Goal: Task Accomplishment & Management: Use online tool/utility

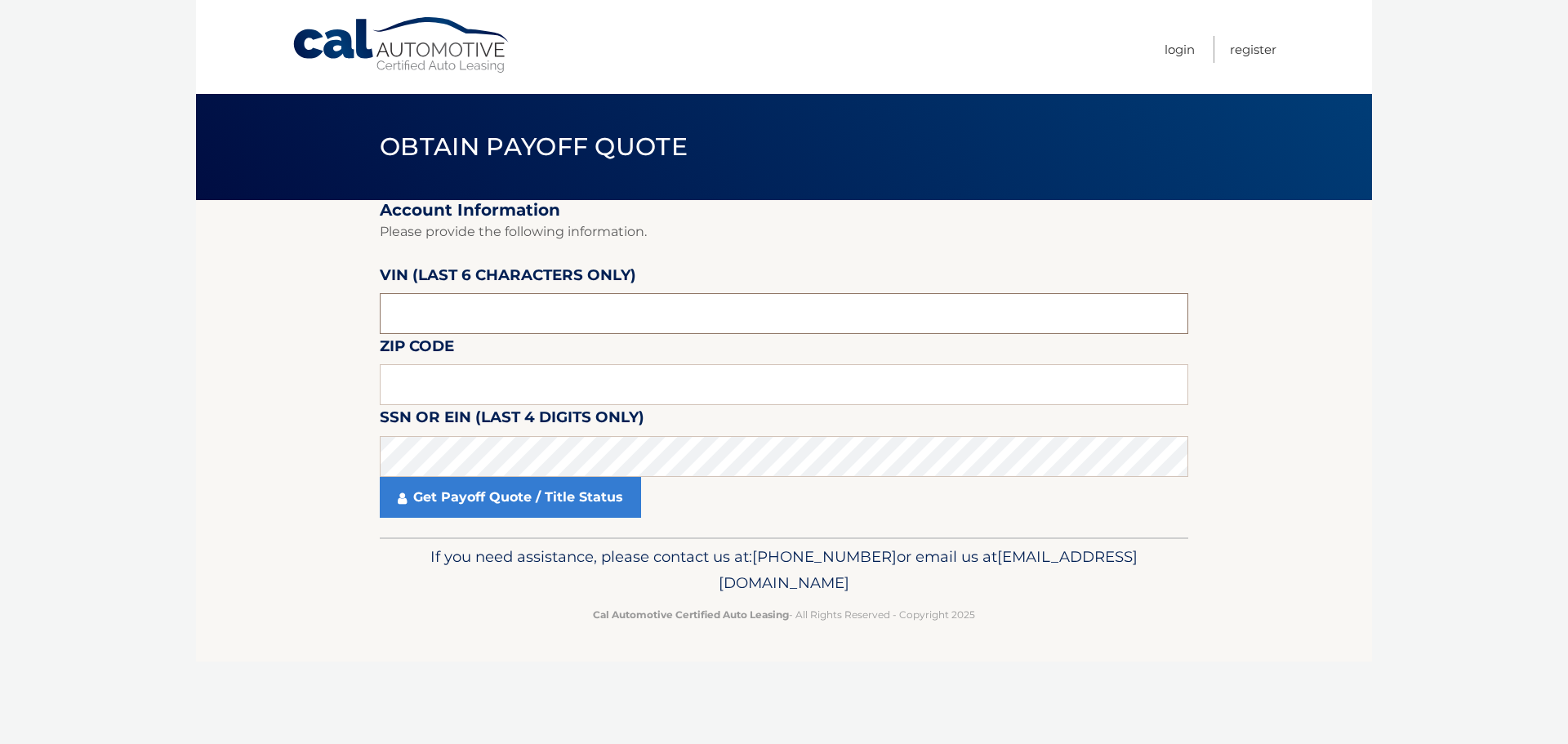
click at [517, 301] on input "text" at bounding box center [784, 314] width 809 height 41
type input "148847"
type input "15116"
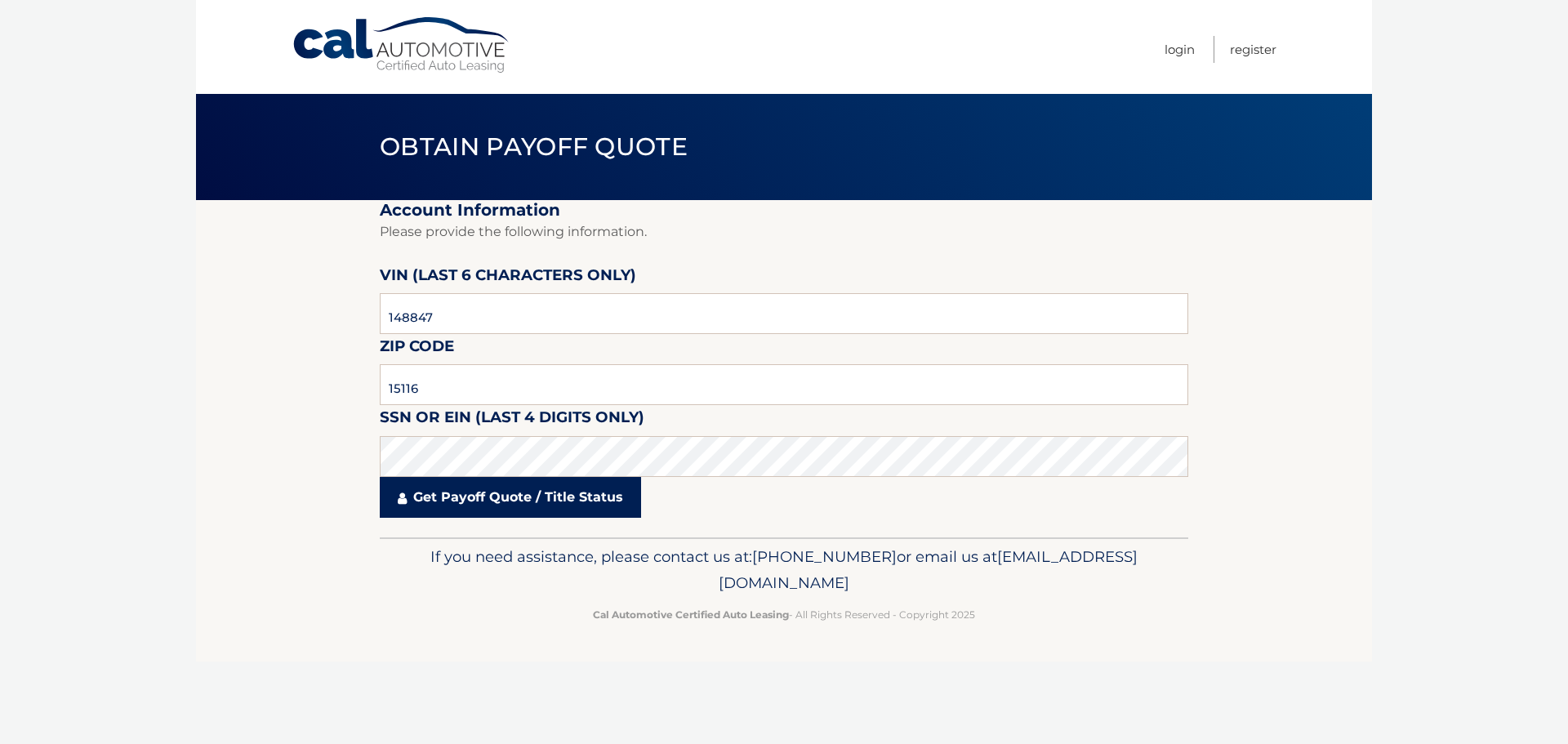
click at [505, 504] on link "Get Payoff Quote / Title Status" at bounding box center [510, 497] width 261 height 41
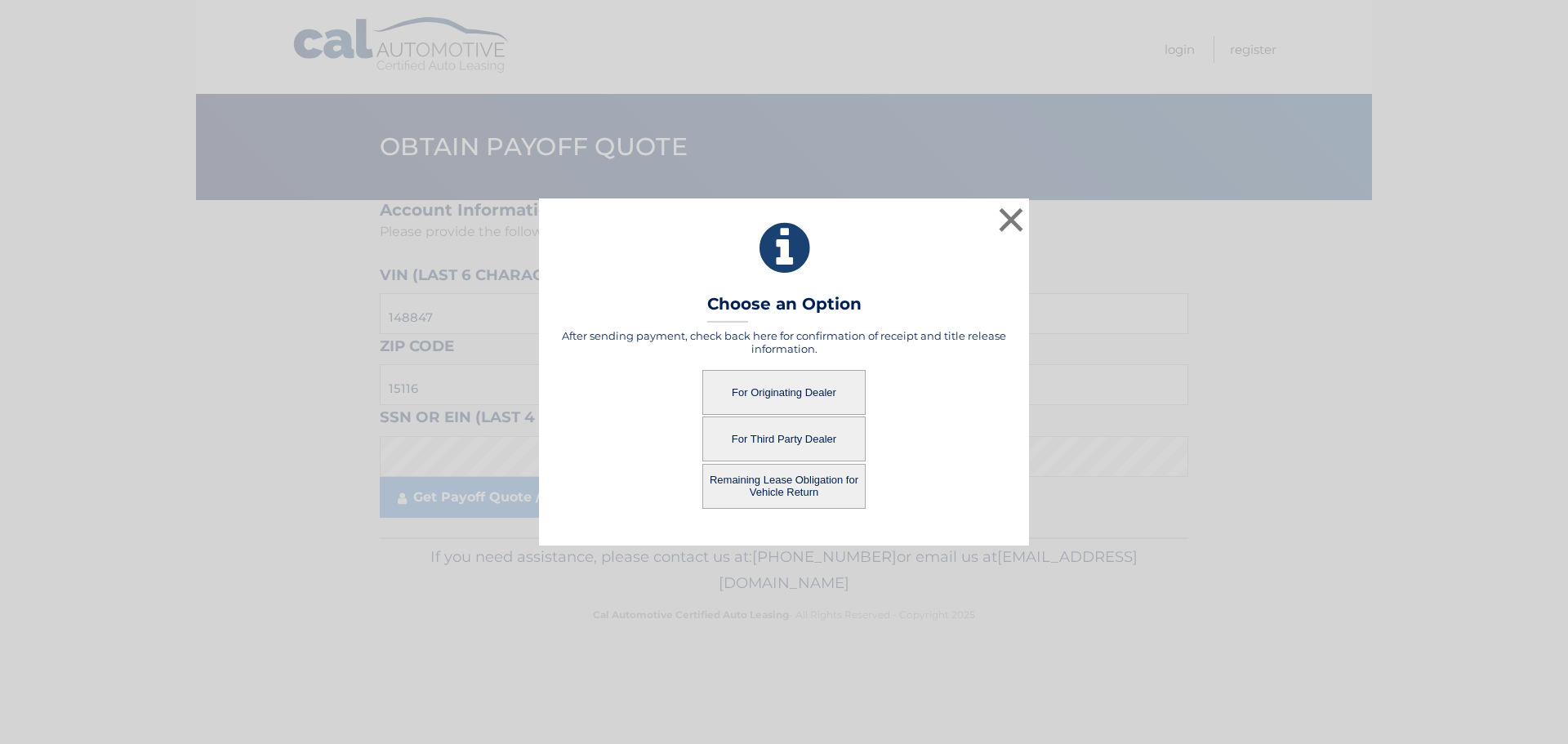
click at [799, 386] on button "For Originating Dealer" at bounding box center [784, 392] width 163 height 45
click at [799, 387] on button "For Originating Dealer" at bounding box center [784, 392] width 163 height 45
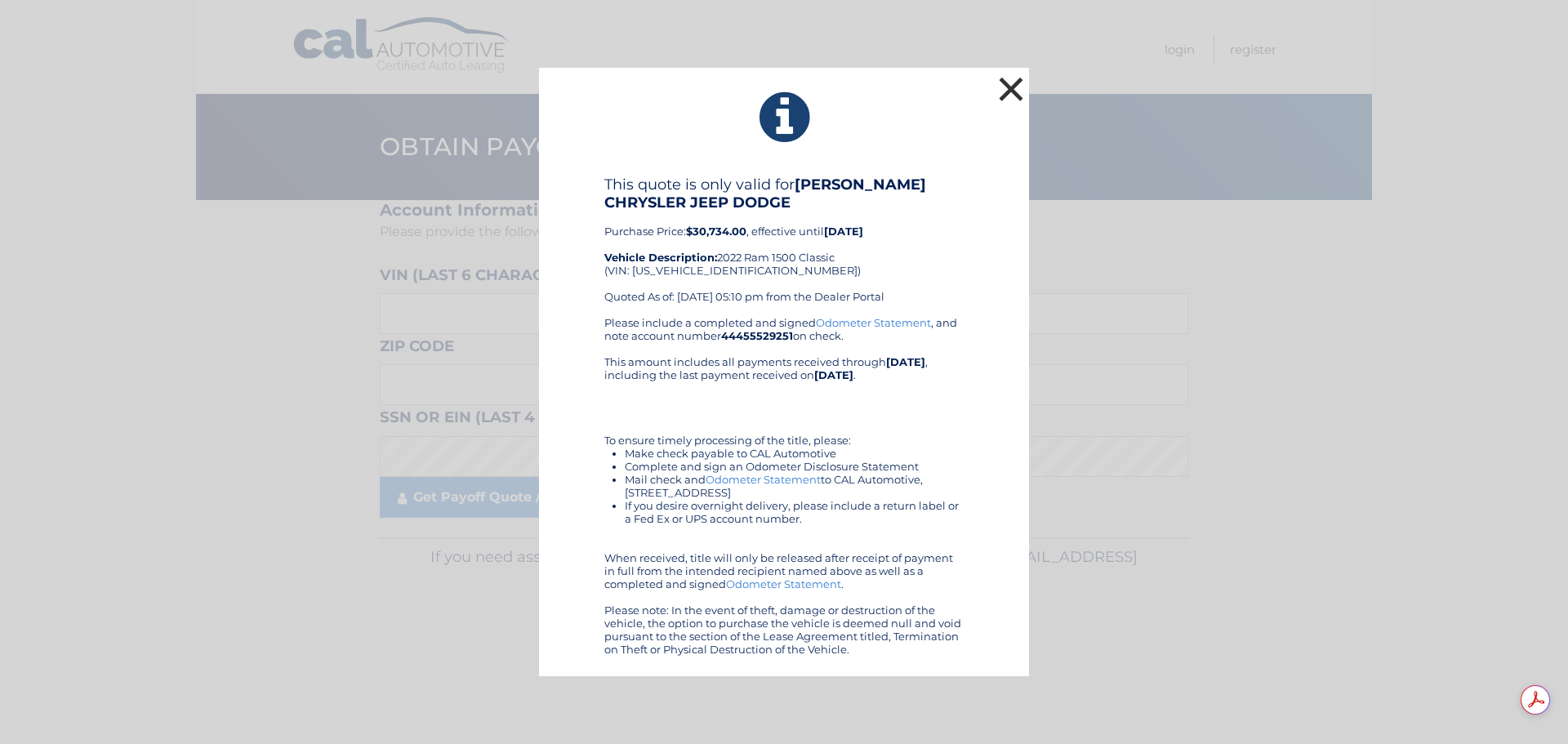
click at [1012, 95] on button "×" at bounding box center [1011, 88] width 33 height 33
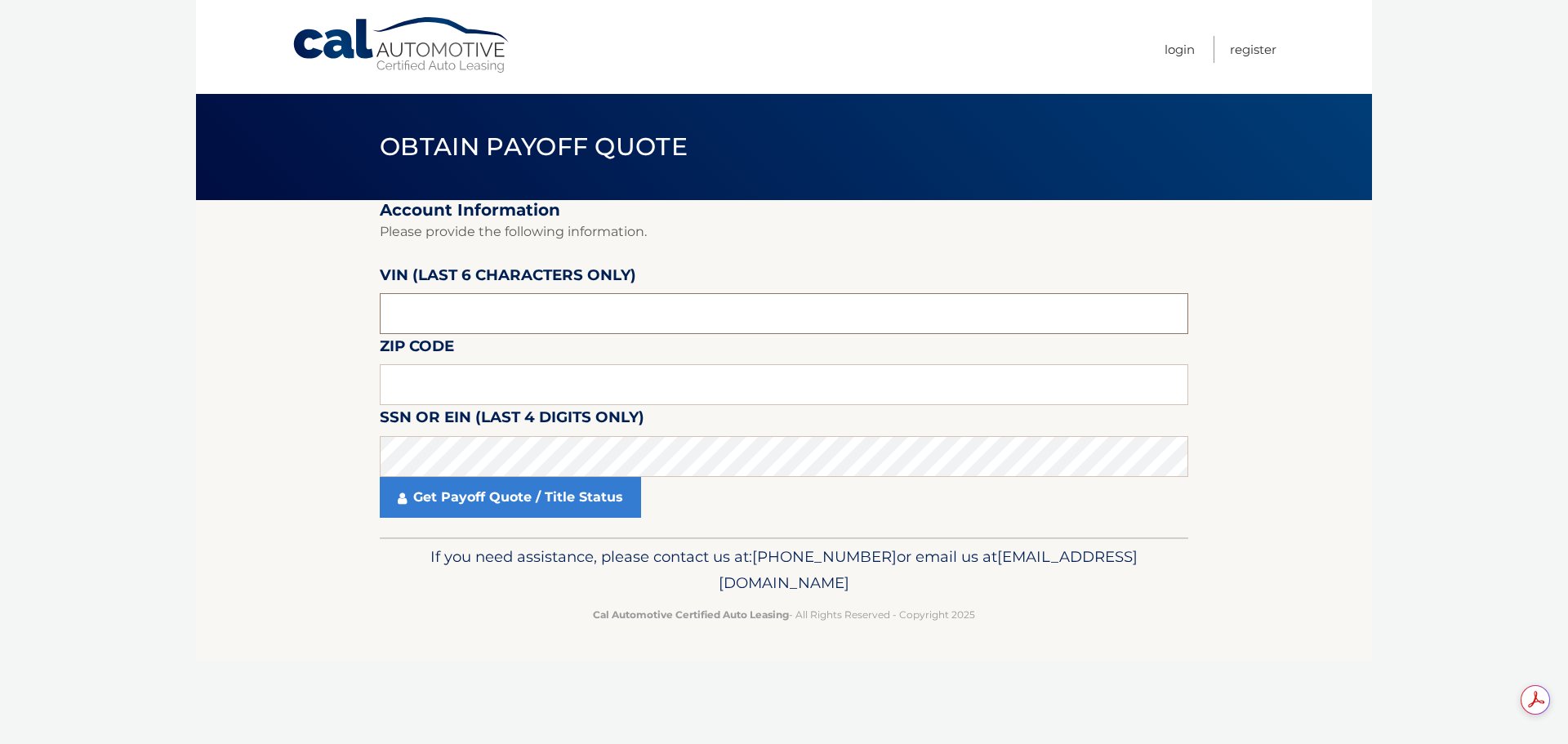
click at [448, 321] on input "text" at bounding box center [784, 314] width 809 height 41
type input "148847"
type input "15116"
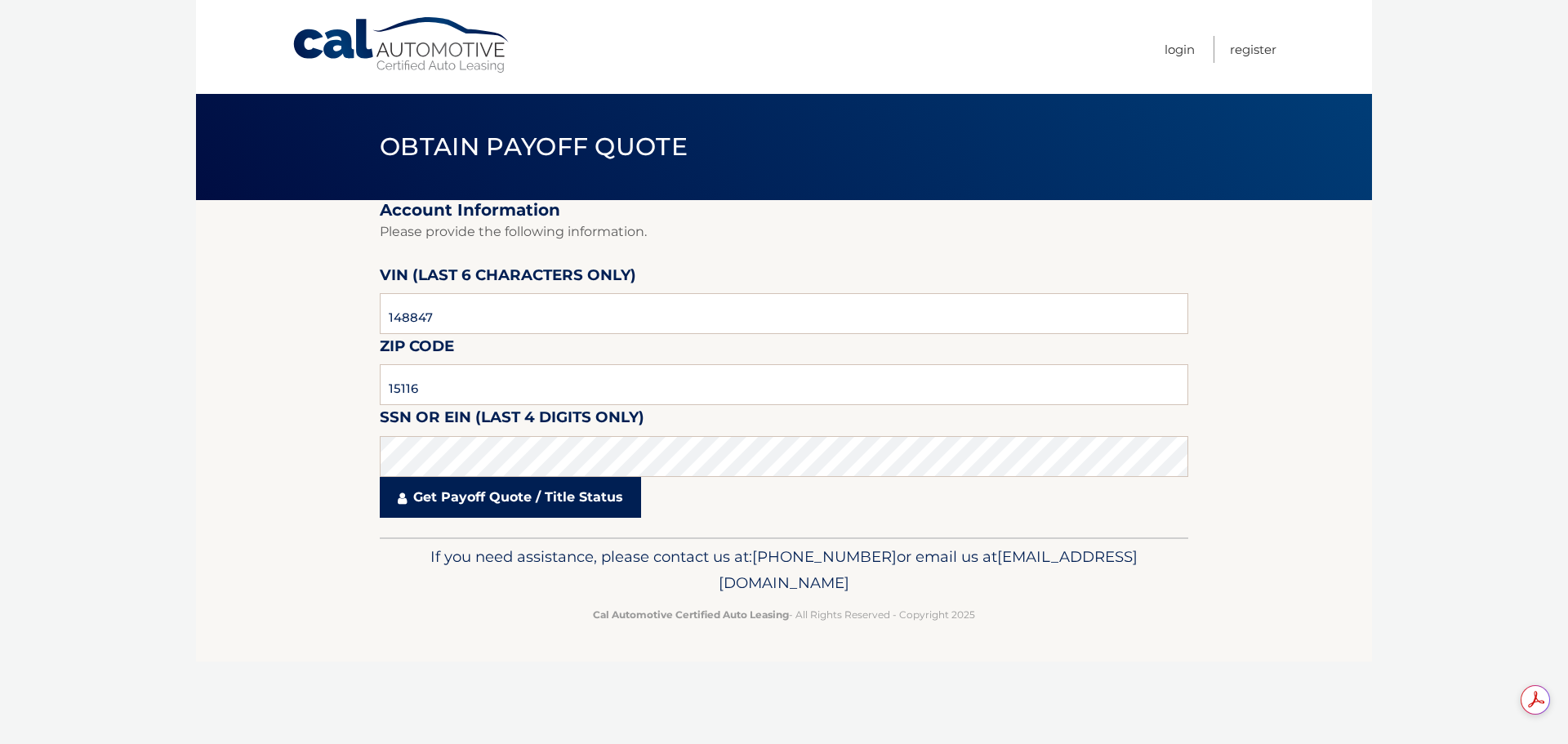
click at [514, 498] on link "Get Payoff Quote / Title Status" at bounding box center [510, 497] width 261 height 41
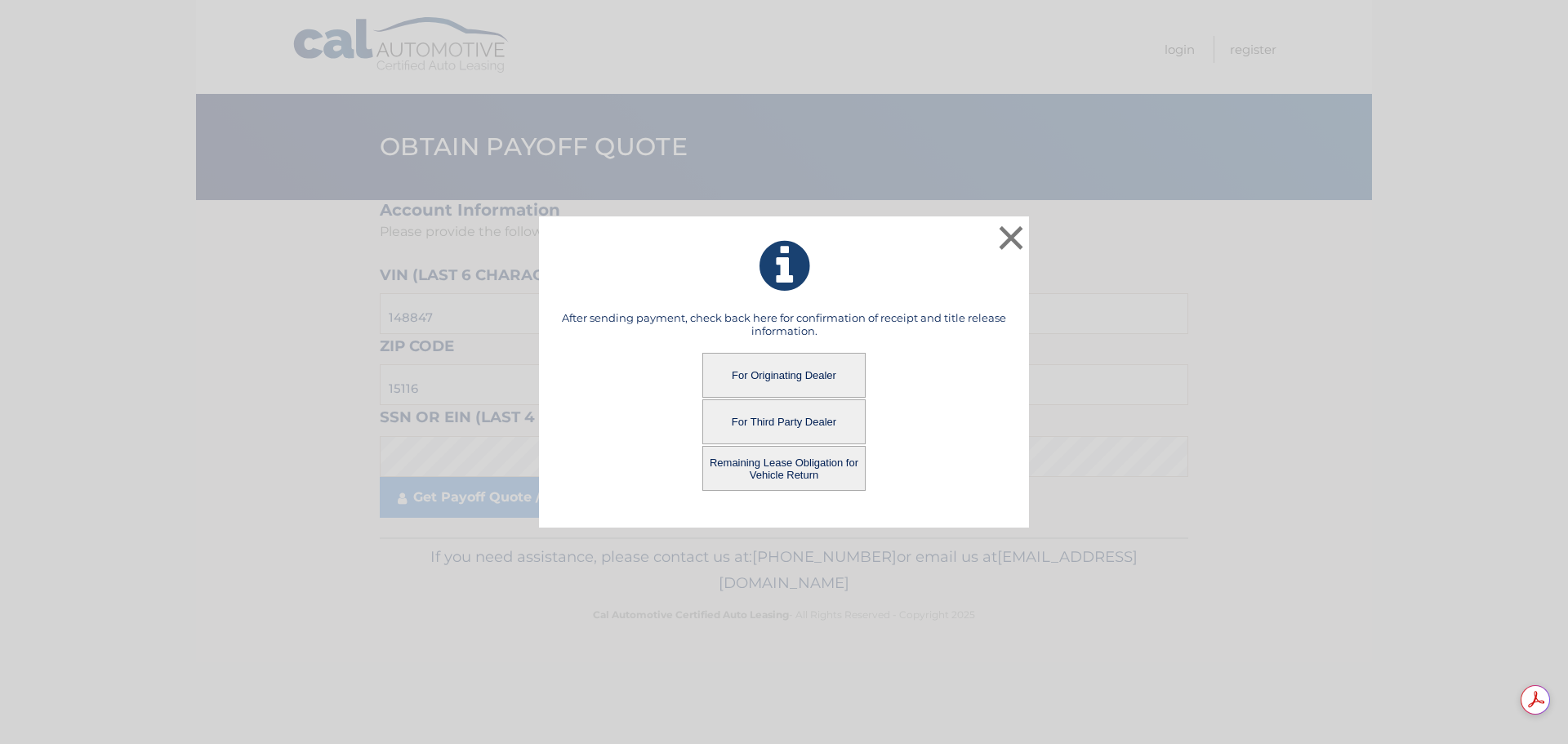
click at [795, 463] on button "Remaining Lease Obligation for Vehicle Return" at bounding box center [784, 467] width 163 height 45
click at [785, 466] on button "Remaining Lease Obligation for Vehicle Return" at bounding box center [784, 467] width 163 height 45
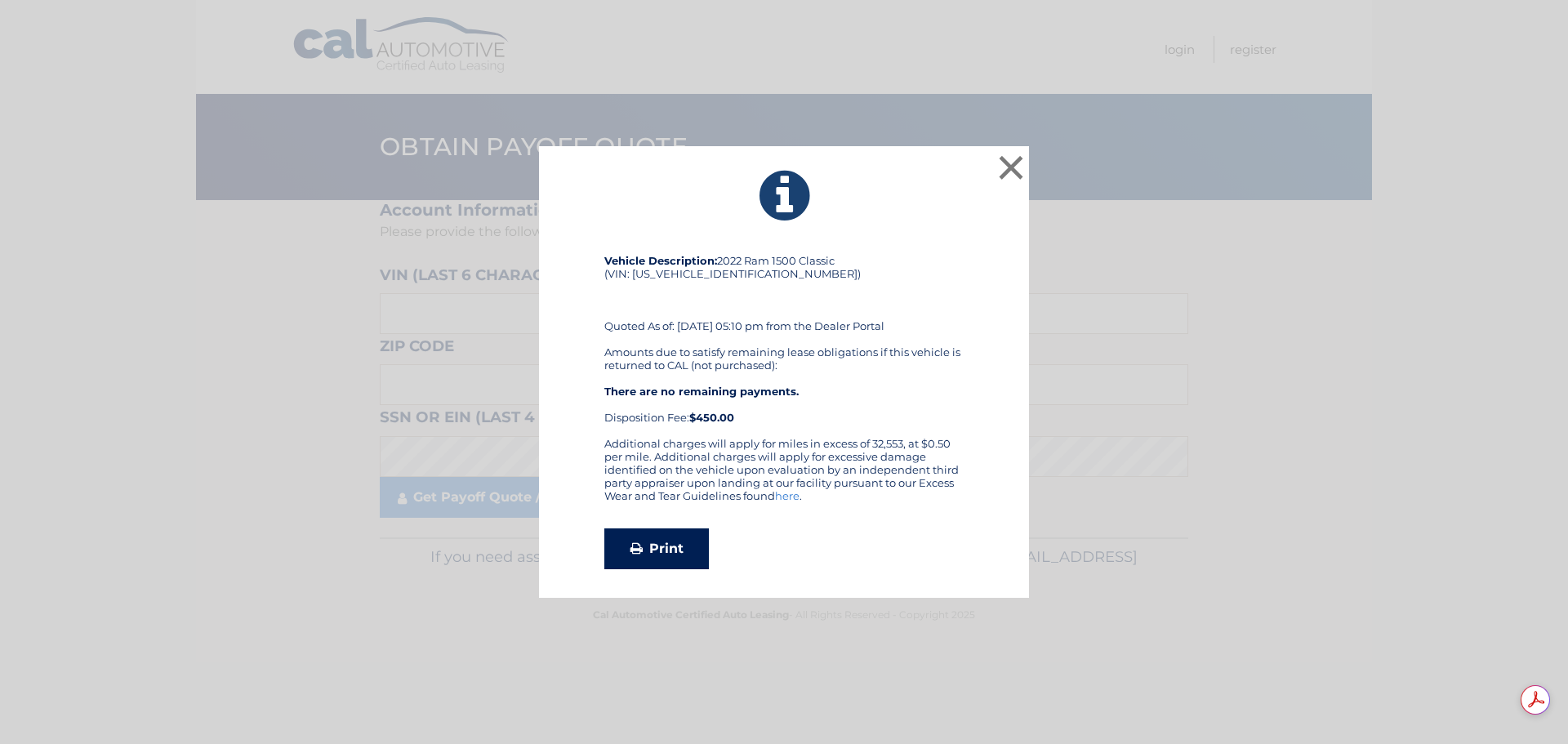
click at [663, 555] on link "Print" at bounding box center [657, 548] width 104 height 41
